Goal: Task Accomplishment & Management: Manage account settings

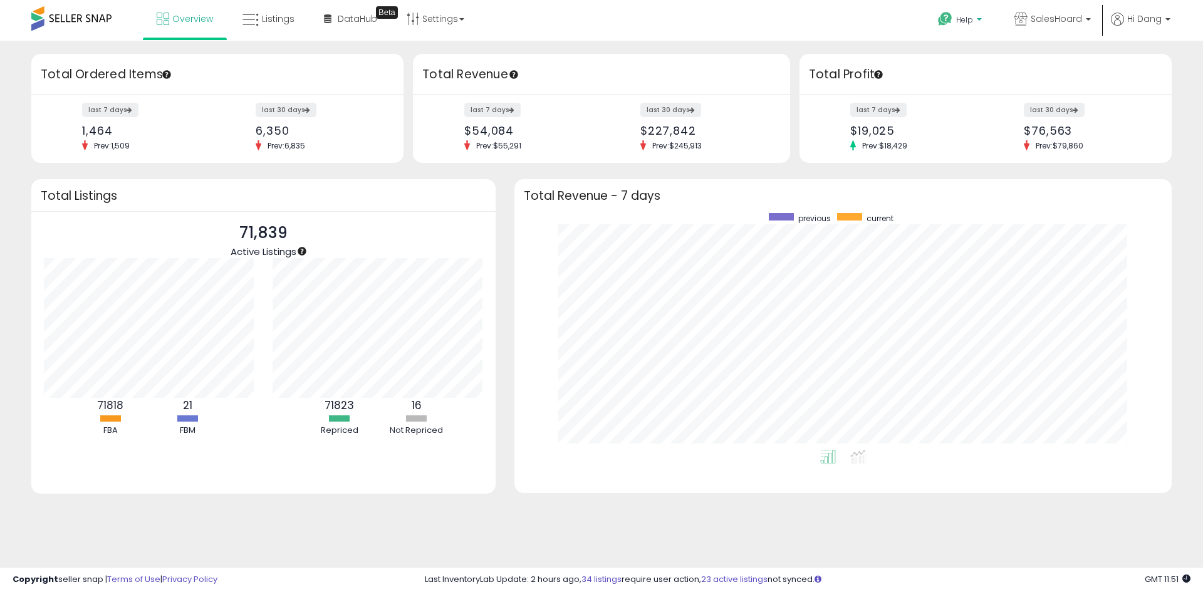
scroll to position [237, 632]
click at [280, 13] on span "Listings" at bounding box center [278, 19] width 33 height 13
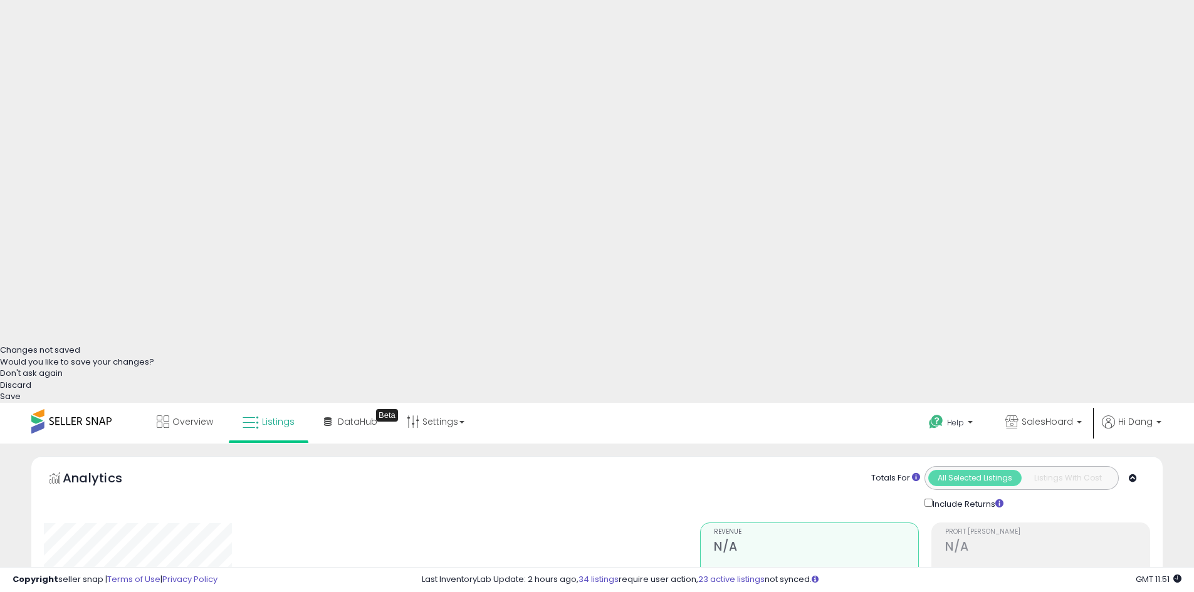
scroll to position [251, 0]
